Goal: Task Accomplishment & Management: Manage account settings

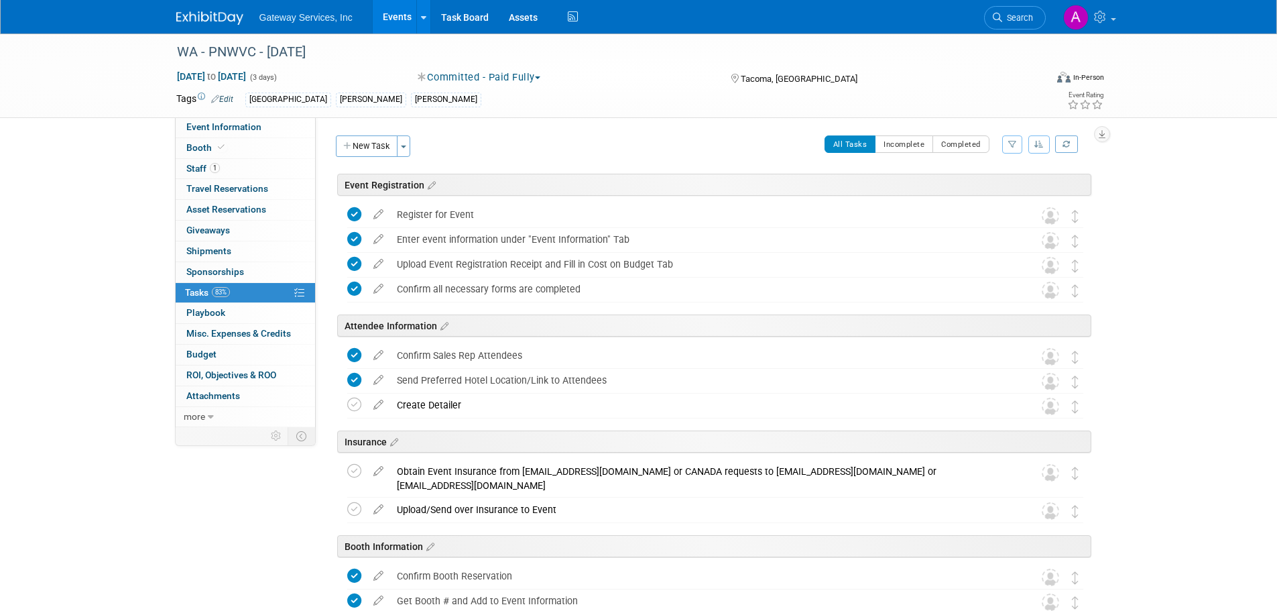
click at [195, 18] on img at bounding box center [209, 17] width 67 height 13
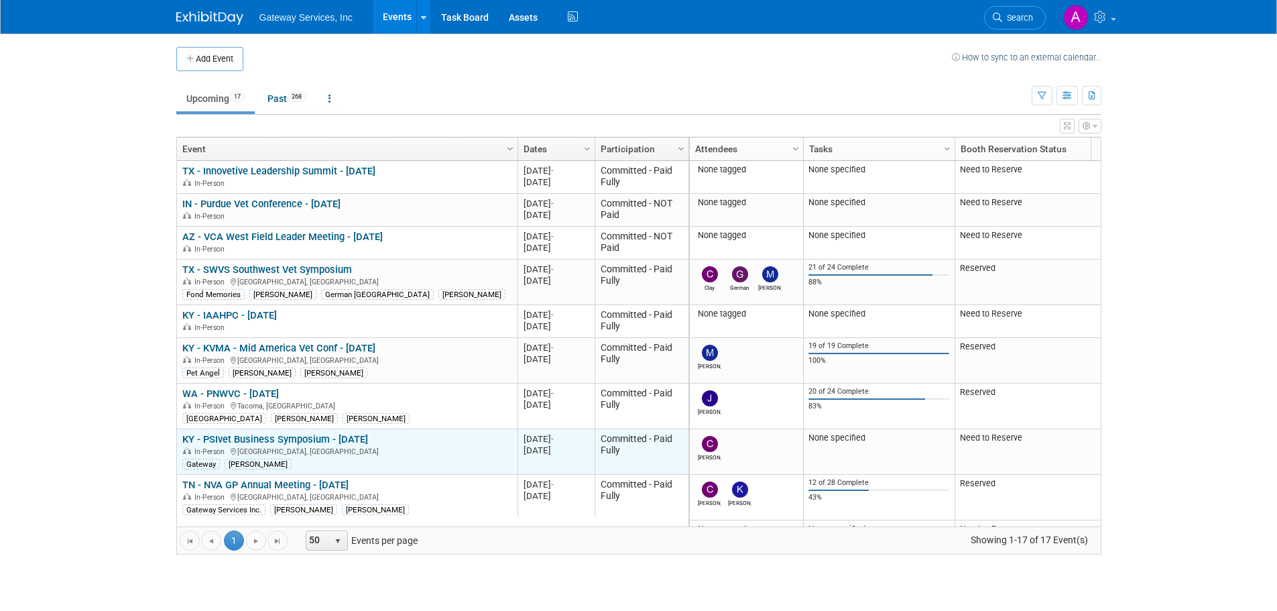
click at [252, 438] on link "KY - PSIvet Business Symposium - [DATE]" at bounding box center [275, 439] width 186 height 12
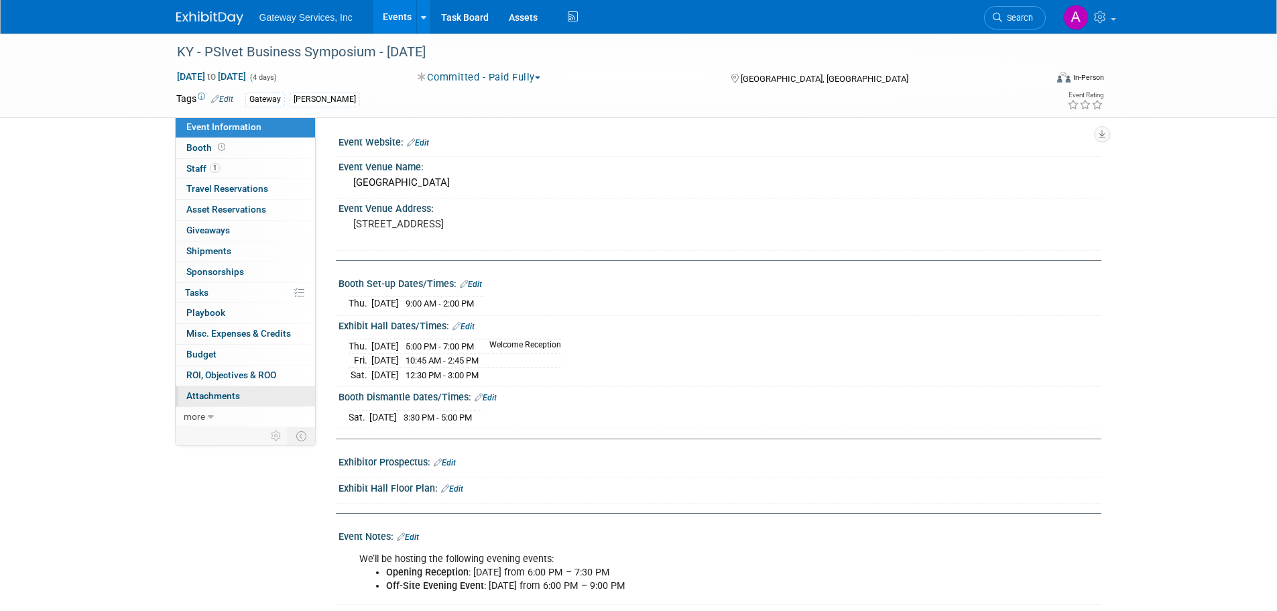
click at [227, 400] on span "Attachments 0" at bounding box center [213, 395] width 54 height 11
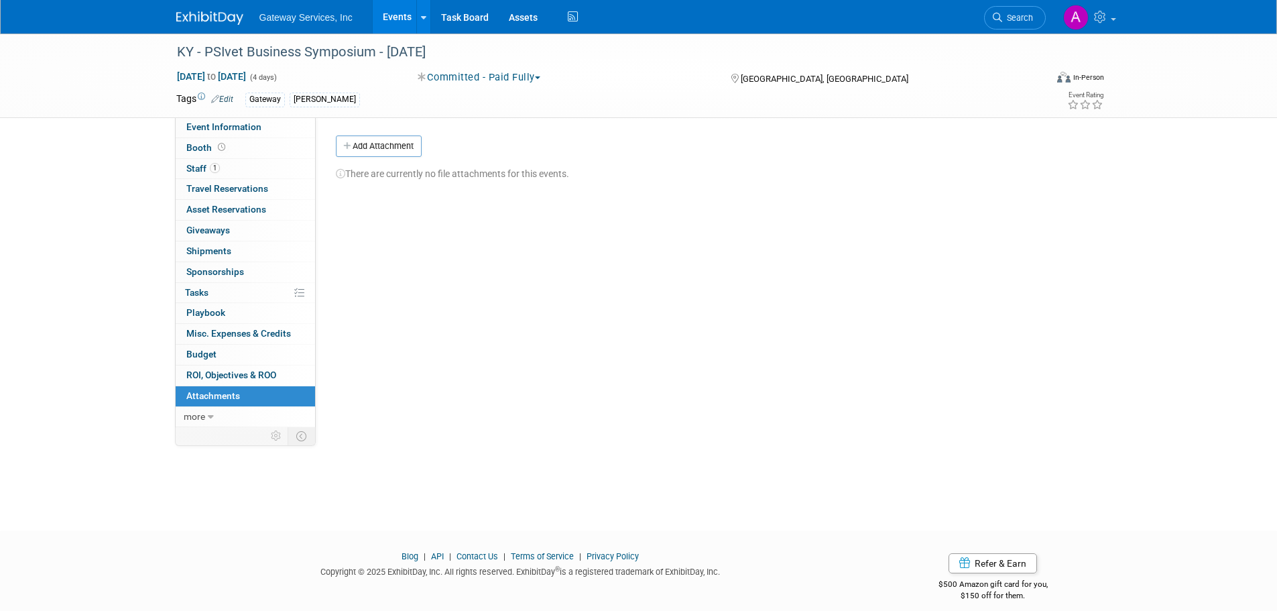
click at [372, 145] on button "Add Attachment" at bounding box center [379, 145] width 86 height 21
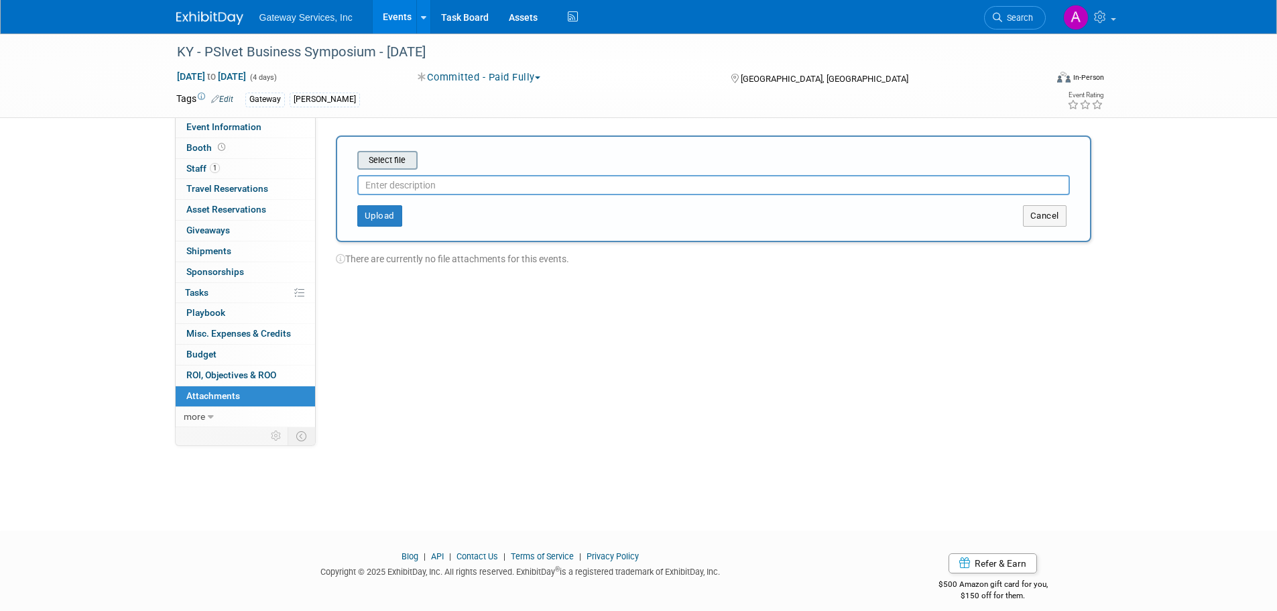
click at [377, 152] on div "Select file" at bounding box center [387, 160] width 60 height 19
click at [366, 156] on input "file" at bounding box center [337, 160] width 160 height 16
click at [531, 172] on input "text" at bounding box center [713, 180] width 713 height 20
type input "COI"
click at [388, 215] on button "Upload" at bounding box center [379, 210] width 45 height 21
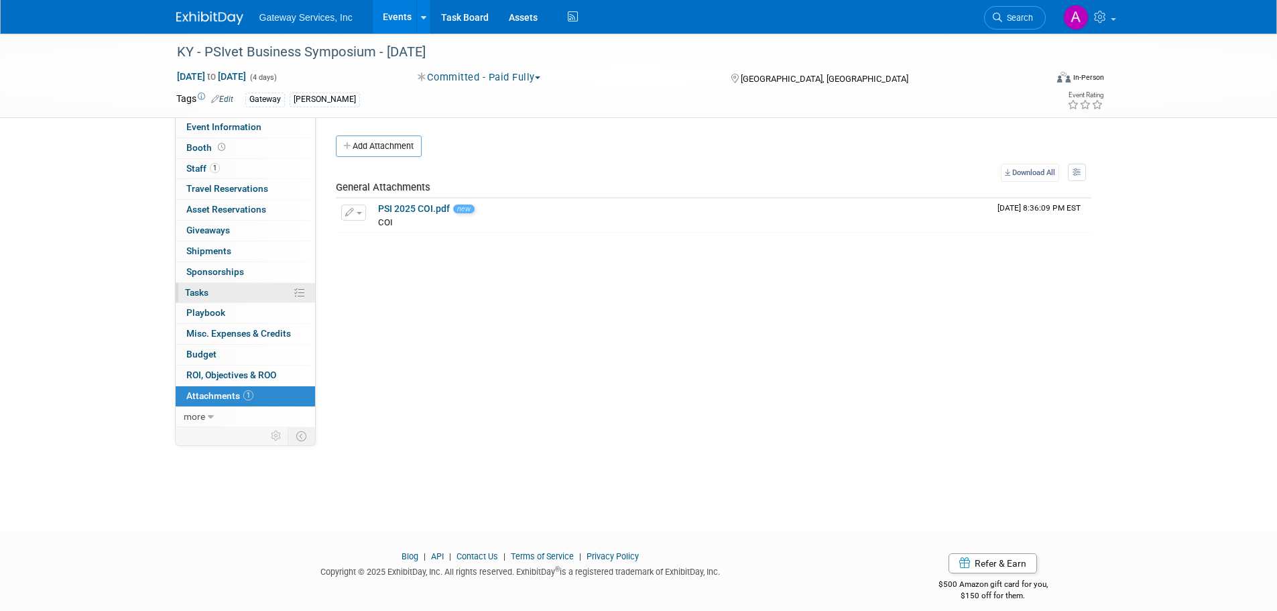
click at [249, 291] on link "0% Tasks 0%" at bounding box center [245, 293] width 139 height 20
